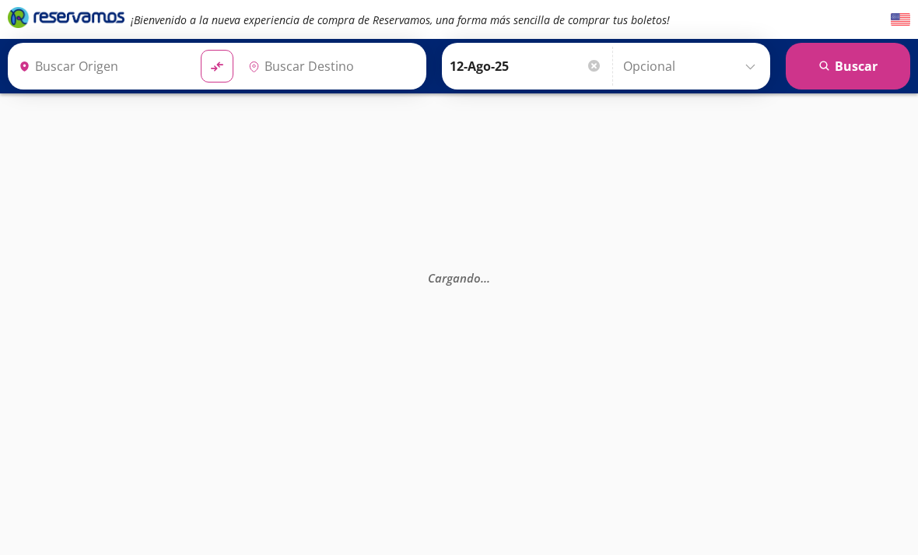
type input "[GEOGRAPHIC_DATA], [GEOGRAPHIC_DATA]"
type input "Central de Autobuses, [GEOGRAPHIC_DATA]"
type input "Central de Autobuses [GEOGRAPHIC_DATA], [GEOGRAPHIC_DATA]"
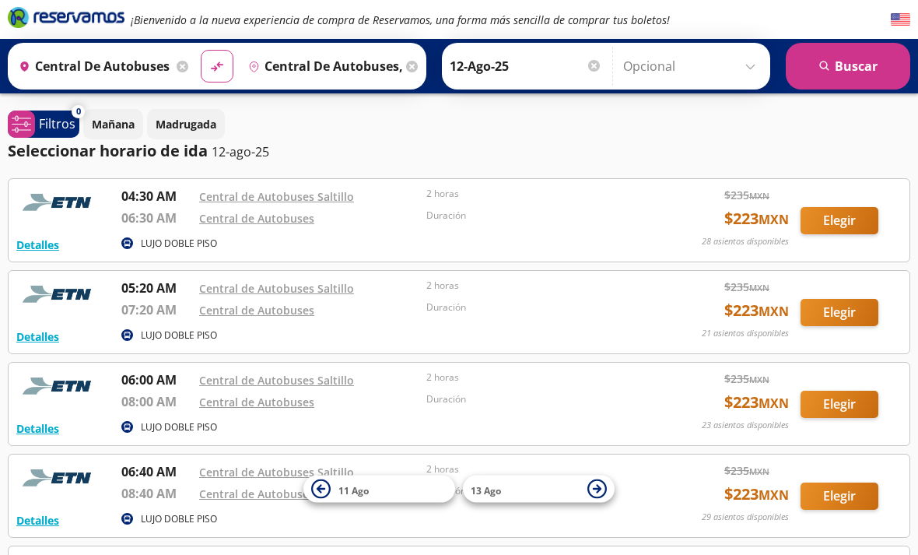
click at [402, 58] on input "Central de Autobuses, Nuevo León" at bounding box center [322, 66] width 160 height 39
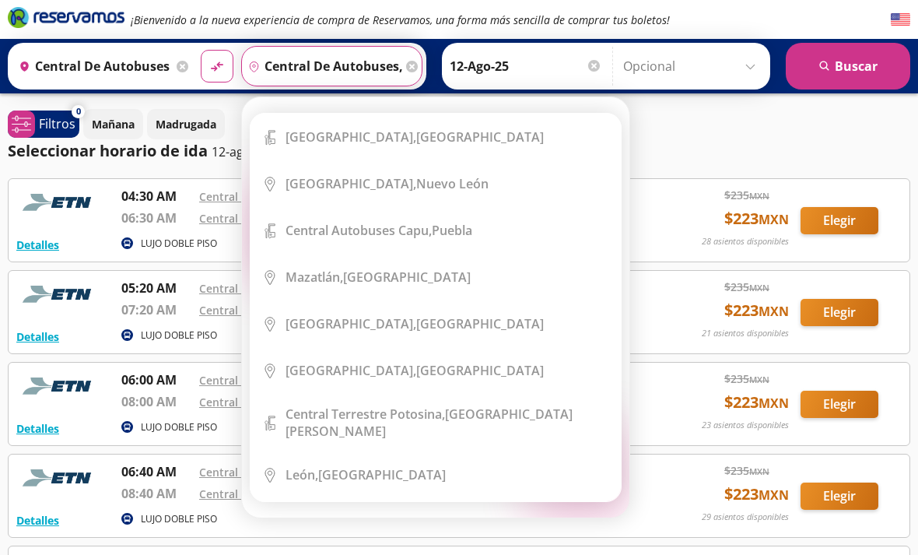
click at [402, 72] on input "Central de Autobuses, Nuevo León" at bounding box center [322, 66] width 160 height 39
click at [371, 70] on input "Central de Autobuses, Nuevo León" at bounding box center [322, 66] width 160 height 39
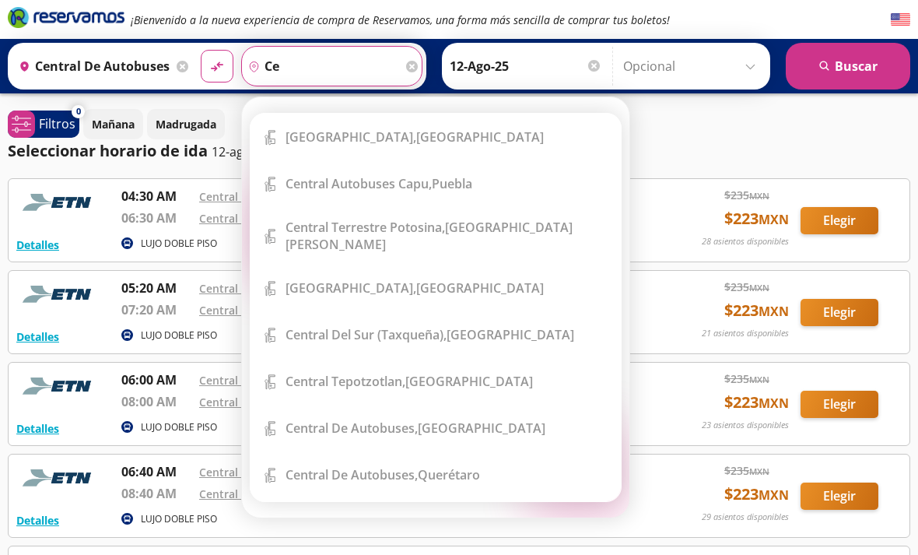
type input "c"
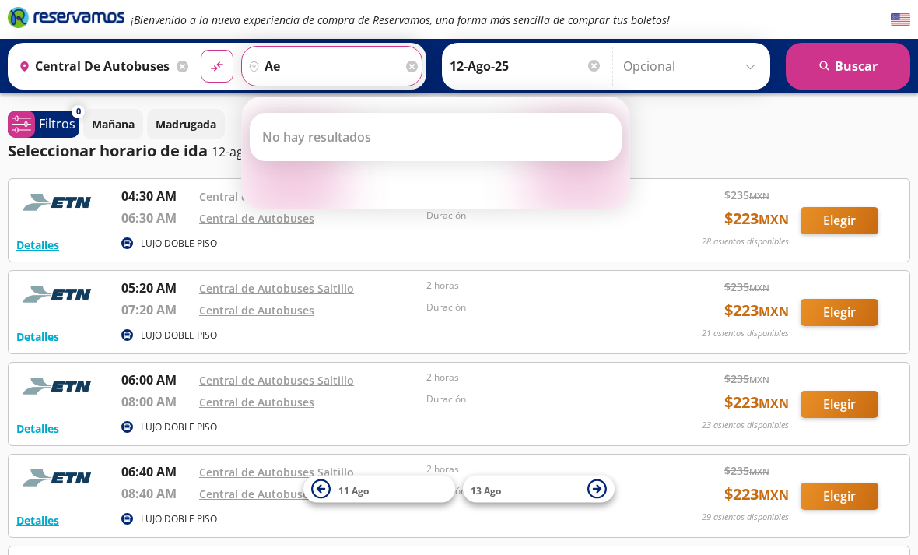
type input "a"
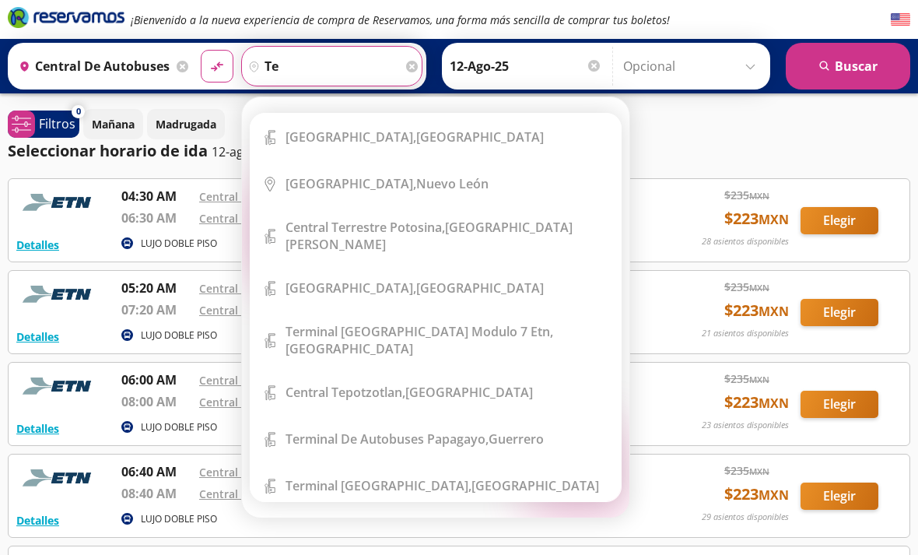
type input "t"
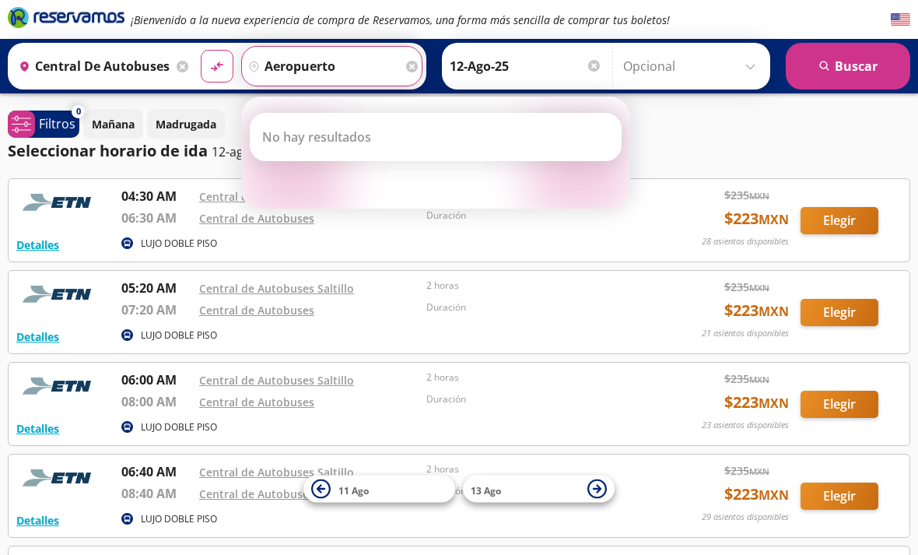
type input "aeropuerto"
click at [233, 66] on button "material-symbols:compare-arrows-rounded" at bounding box center [217, 66] width 33 height 33
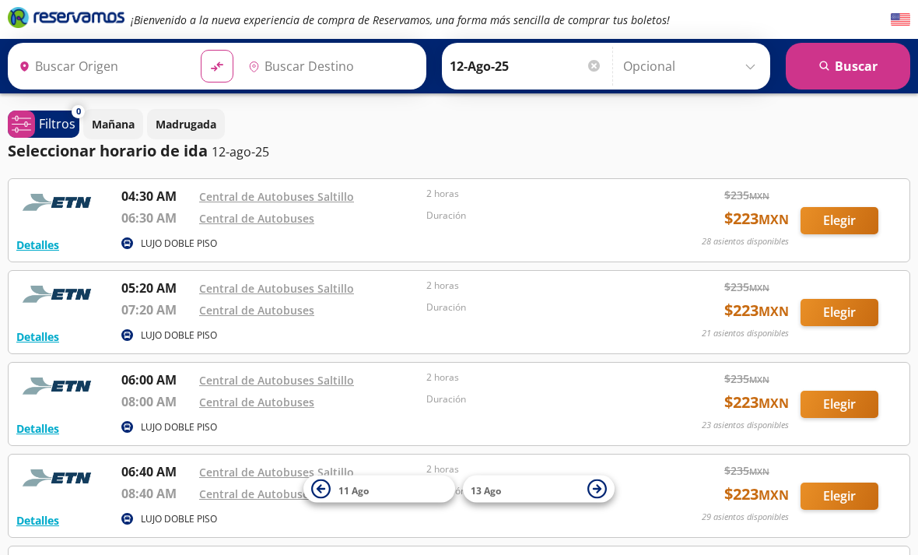
type input "Central de Autobuses, Nuevo León"
type input "Central de Autobuses Saltillo, Coahuila"
